Goal: Transaction & Acquisition: Purchase product/service

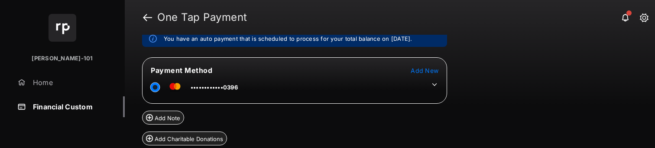
scroll to position [80, 0]
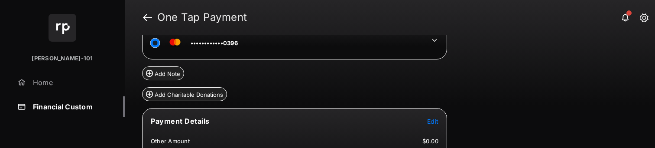
click at [433, 39] on icon at bounding box center [434, 40] width 5 height 3
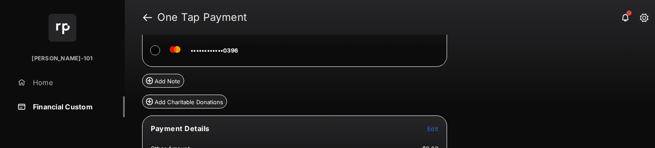
scroll to position [96, 0]
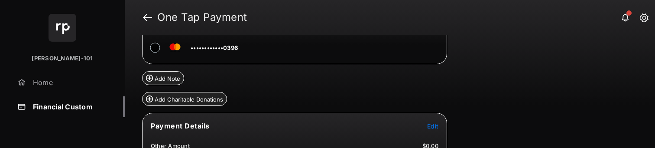
click at [436, 125] on span "Edit" at bounding box center [432, 125] width 11 height 7
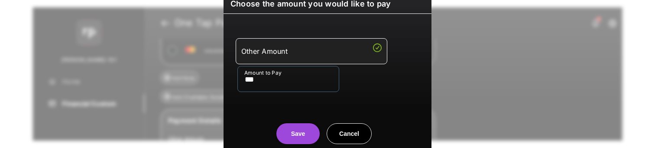
type input "***"
click at [270, 109] on div "Save Cancel" at bounding box center [328, 125] width 208 height 38
click at [290, 131] on button "Save" at bounding box center [297, 133] width 43 height 21
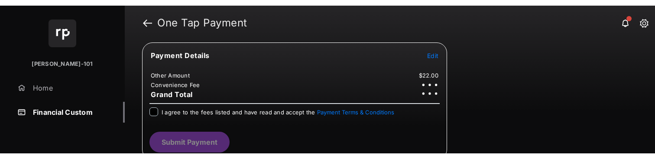
scroll to position [173, 0]
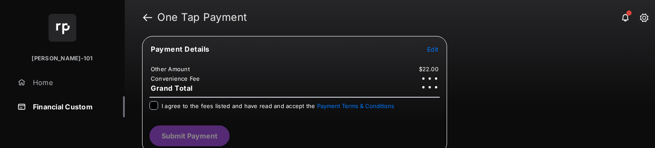
click at [185, 102] on span "I agree to the fees listed and have read and accept the Payment Terms & Conditi…" at bounding box center [278, 105] width 233 height 7
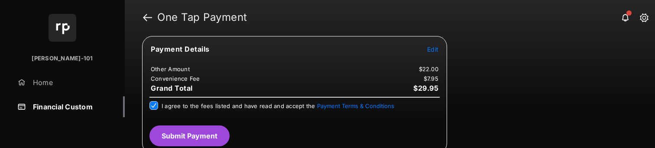
click at [212, 136] on button "Submit Payment" at bounding box center [189, 135] width 80 height 21
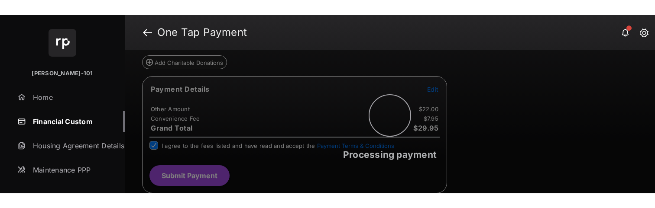
scroll to position [0, 0]
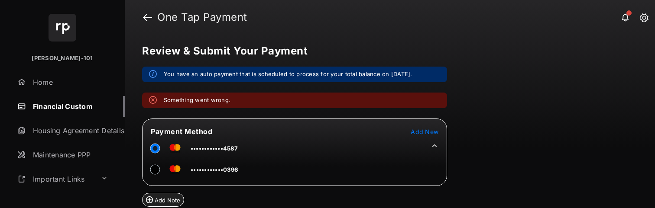
click at [75, 108] on link "Financial Custom" at bounding box center [69, 106] width 111 height 21
